Goal: Task Accomplishment & Management: Use online tool/utility

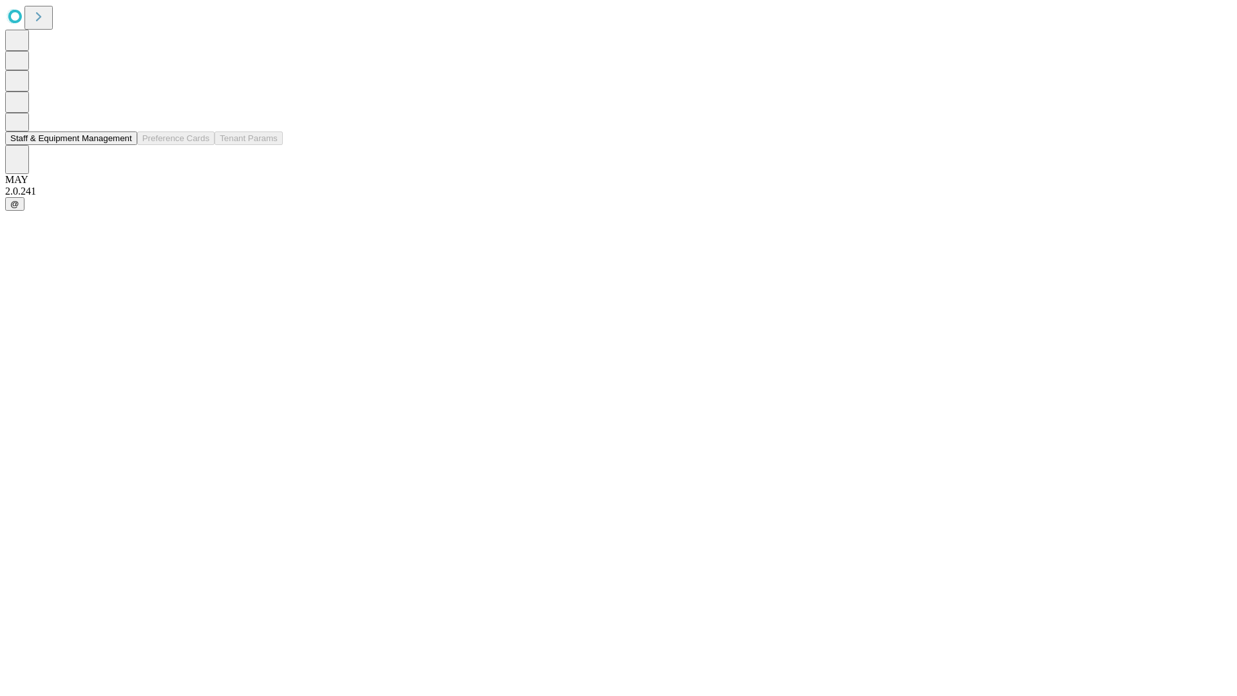
click at [123, 145] on button "Staff & Equipment Management" at bounding box center [71, 138] width 132 height 14
